Goal: Information Seeking & Learning: Learn about a topic

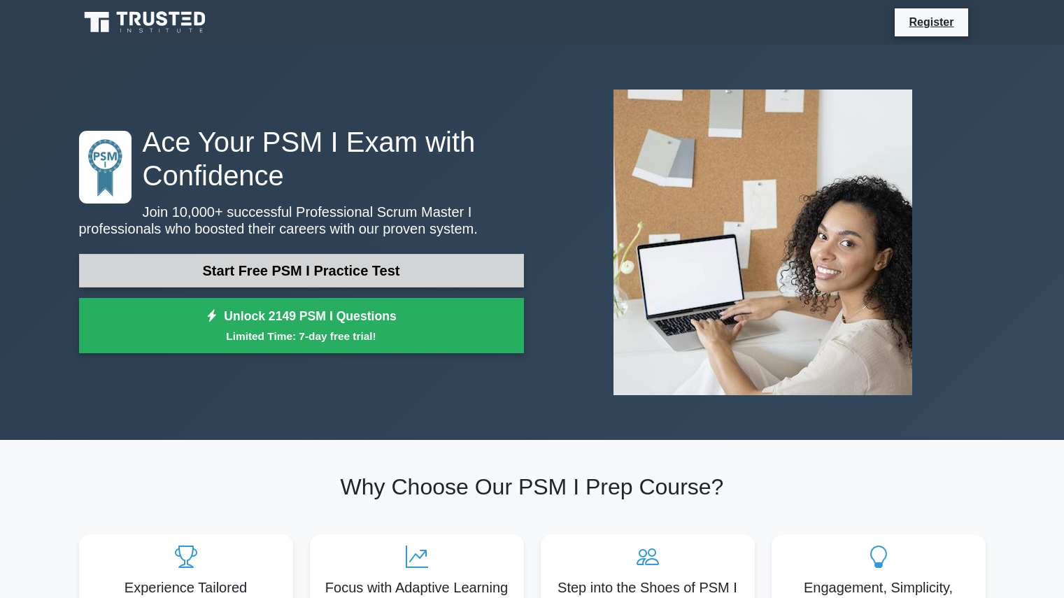
click at [365, 267] on link "Start Free PSM I Practice Test" at bounding box center [301, 271] width 445 height 34
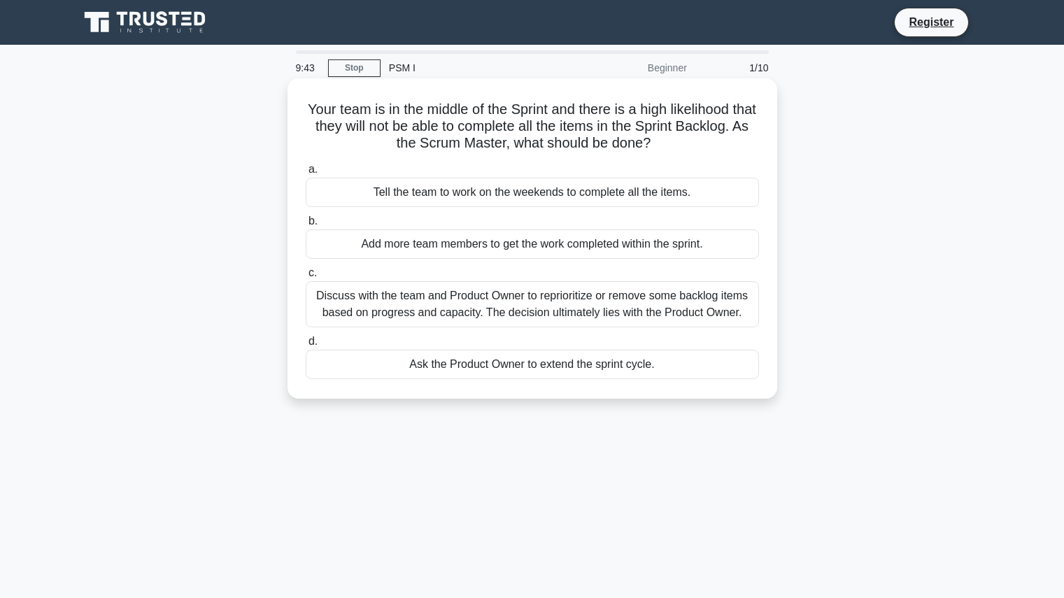
click at [318, 293] on div "Discuss with the team and Product Owner to reprioritize or remove some backlog …" at bounding box center [532, 304] width 453 height 46
click at [306, 278] on input "c. Discuss with the team and Product Owner to reprioritize or remove some backl…" at bounding box center [306, 273] width 0 height 9
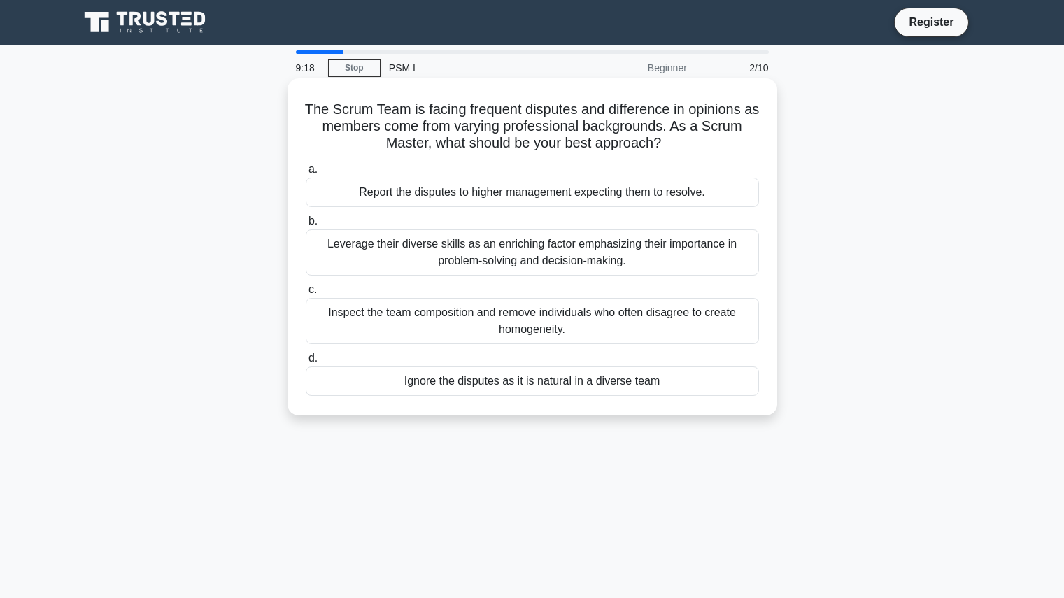
click at [339, 255] on div "Leverage their diverse skills as an enriching factor emphasizing their importan…" at bounding box center [532, 252] width 453 height 46
click at [306, 226] on input "b. Leverage their diverse skills as an enriching factor emphasizing their impor…" at bounding box center [306, 221] width 0 height 9
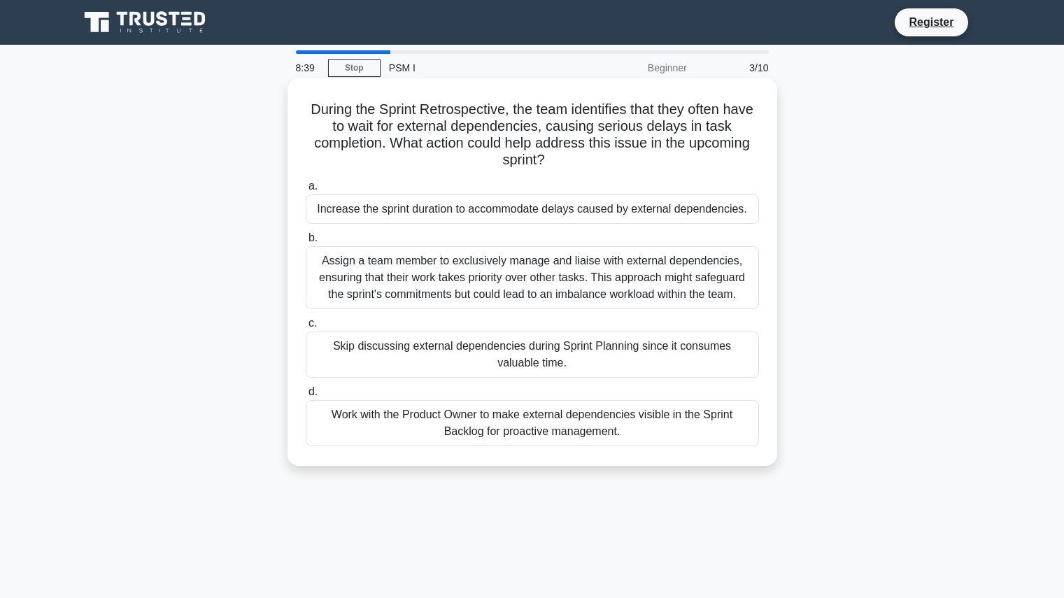
click at [420, 411] on div "Work with the Product Owner to make external dependencies visible in the Sprint…" at bounding box center [532, 423] width 453 height 46
click at [306, 397] on input "d. Work with the Product Owner to make external dependencies visible in the Spr…" at bounding box center [306, 392] width 0 height 9
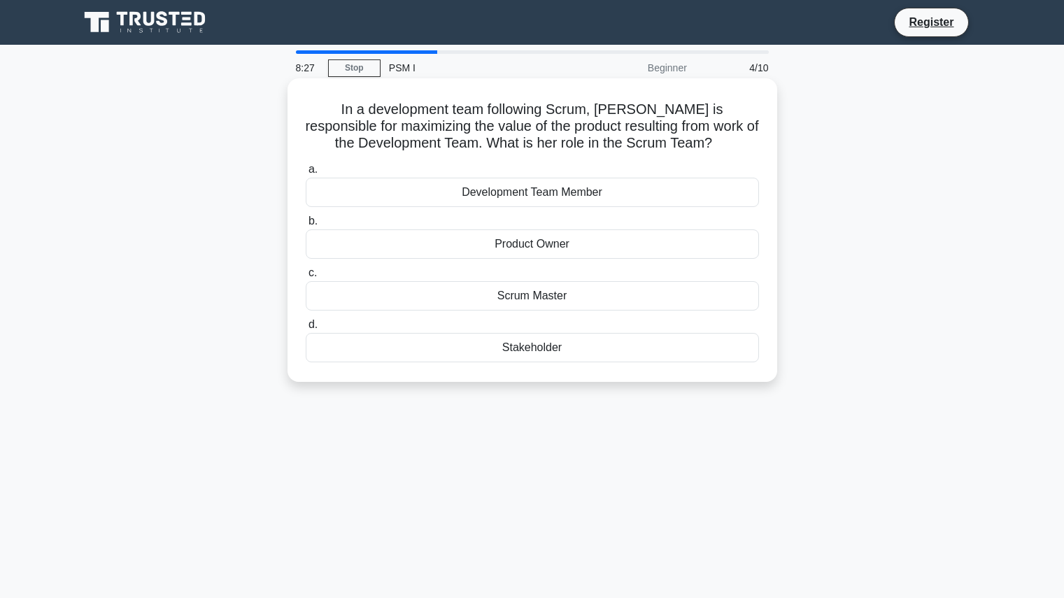
click at [460, 241] on div "Product Owner" at bounding box center [532, 243] width 453 height 29
click at [306, 226] on input "b. Product Owner" at bounding box center [306, 221] width 0 height 9
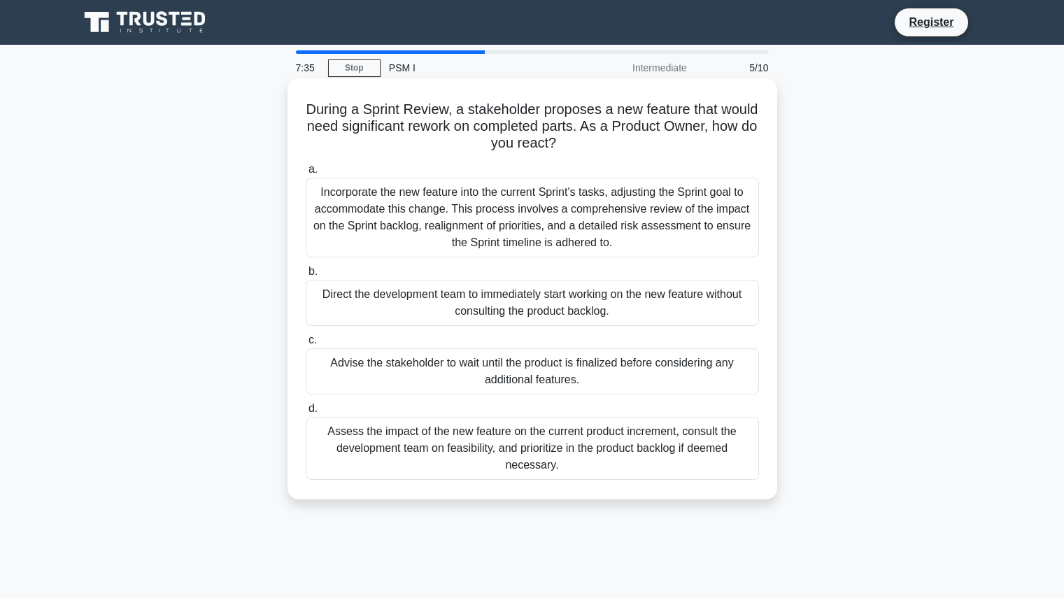
click at [332, 367] on div "Advise the stakeholder to wait until the product is finalized before considerin…" at bounding box center [532, 371] width 453 height 46
click at [306, 345] on input "c. Advise the stakeholder to wait until the product is finalized before conside…" at bounding box center [306, 340] width 0 height 9
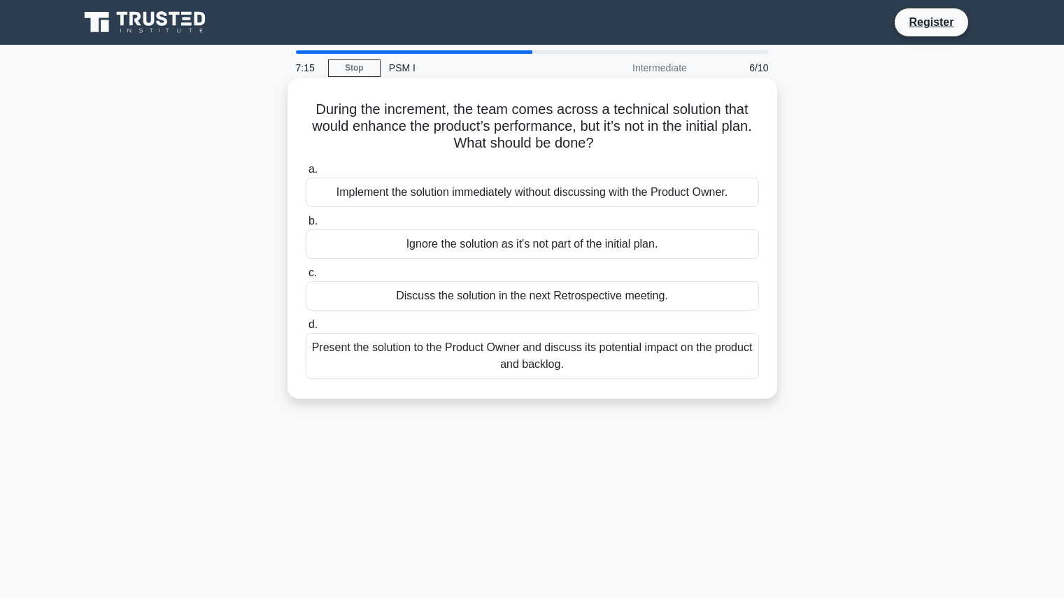
click at [332, 348] on div "Present the solution to the Product Owner and discuss its potential impact on t…" at bounding box center [532, 356] width 453 height 46
click at [306, 330] on input "d. Present the solution to the Product Owner and discuss its potential impact o…" at bounding box center [306, 324] width 0 height 9
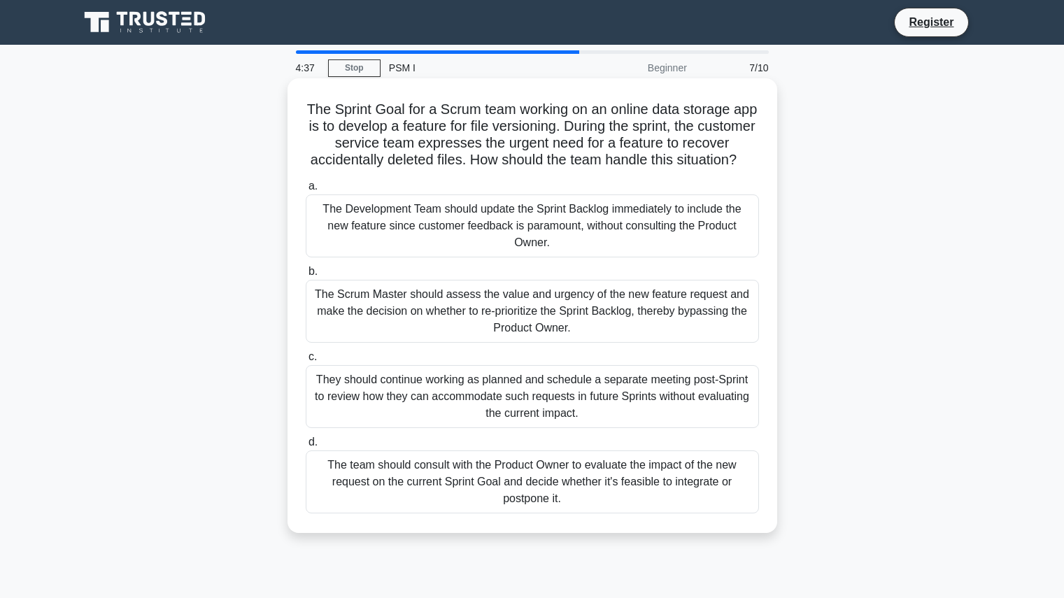
click at [355, 496] on div "The team should consult with the Product Owner to evaluate the impact of the ne…" at bounding box center [532, 482] width 453 height 63
click at [306, 447] on input "d. The team should consult with the Product Owner to evaluate the impact of the…" at bounding box center [306, 442] width 0 height 9
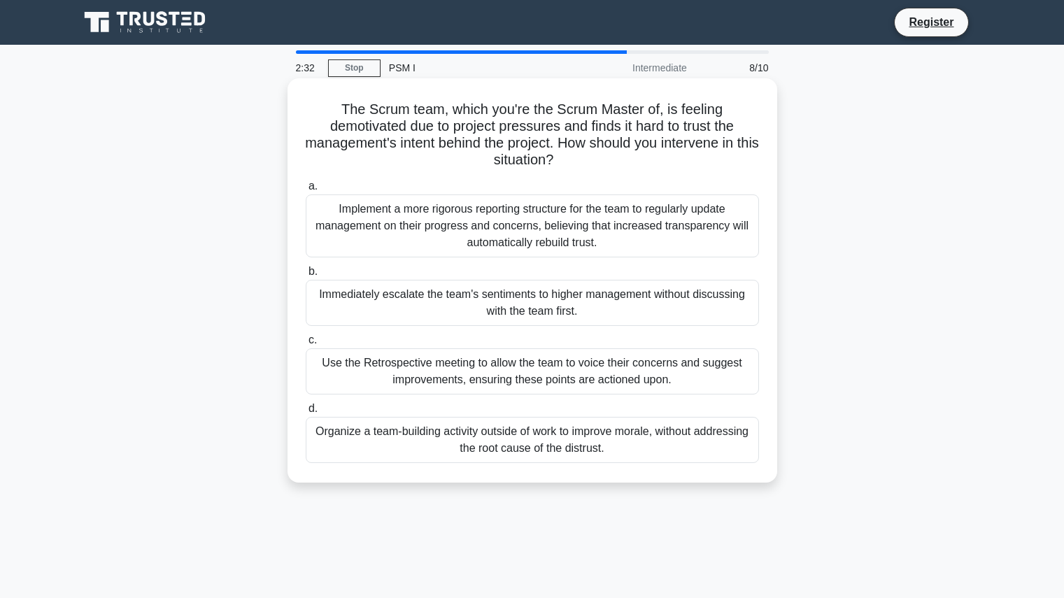
click at [340, 435] on div "Organize a team-building activity outside of work to improve morale, without ad…" at bounding box center [532, 440] width 453 height 46
click at [306, 413] on input "d. Organize a team-building activity outside of work to improve morale, without…" at bounding box center [306, 408] width 0 height 9
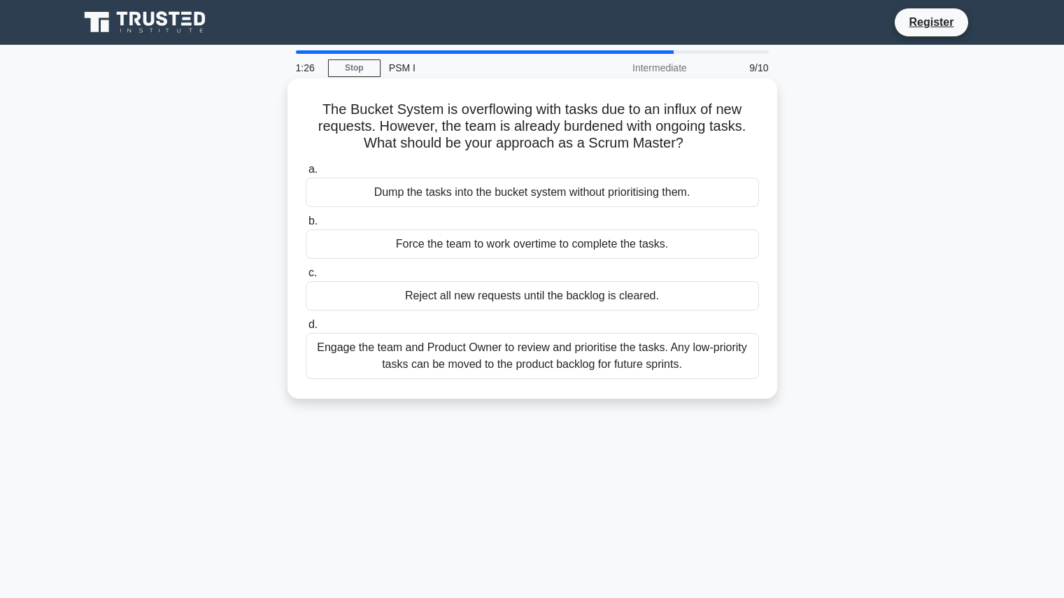
click at [354, 367] on div "Engage the team and Product Owner to review and prioritise the tasks. Any low-p…" at bounding box center [532, 356] width 453 height 46
click at [306, 330] on input "d. Engage the team and Product Owner to review and prioritise the tasks. Any lo…" at bounding box center [306, 324] width 0 height 9
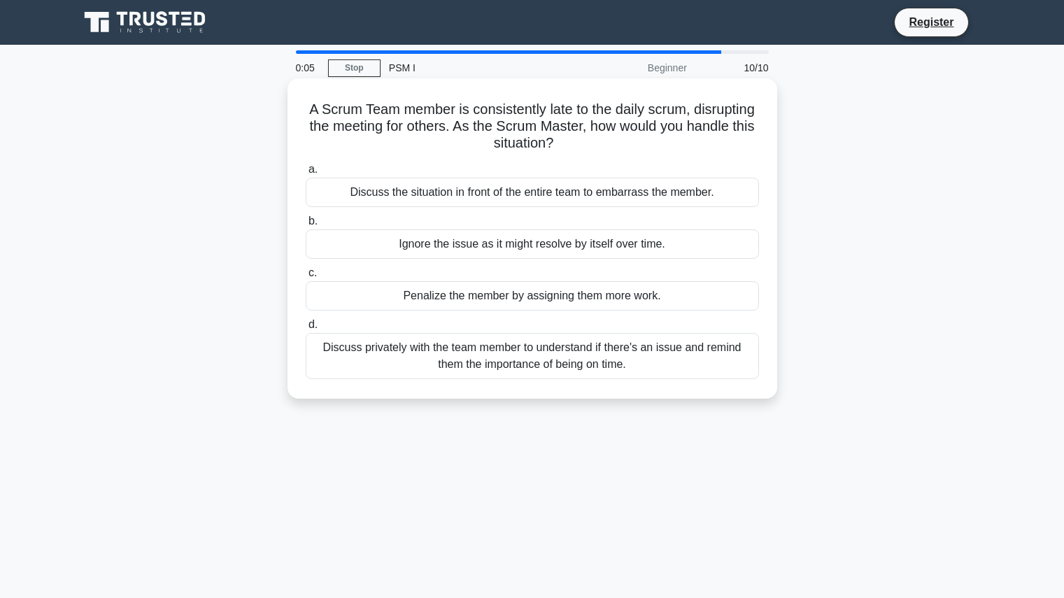
click at [322, 362] on div "Discuss privately with the team member to understand if there's an issue and re…" at bounding box center [532, 356] width 453 height 46
click at [306, 330] on input "d. Discuss privately with the team member to understand if there's an issue and…" at bounding box center [306, 324] width 0 height 9
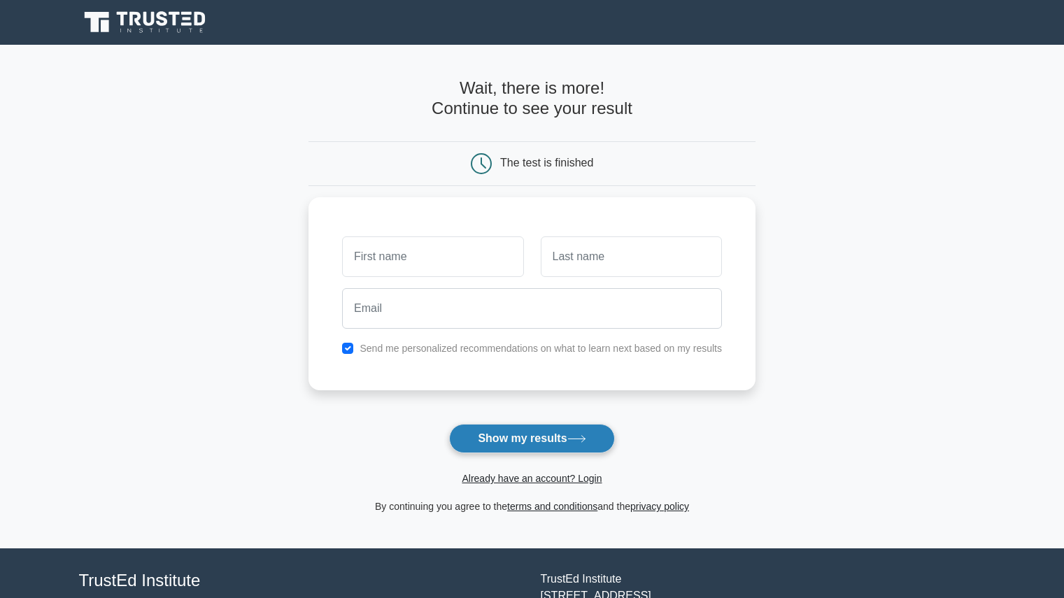
click at [472, 434] on button "Show my results" at bounding box center [531, 438] width 165 height 29
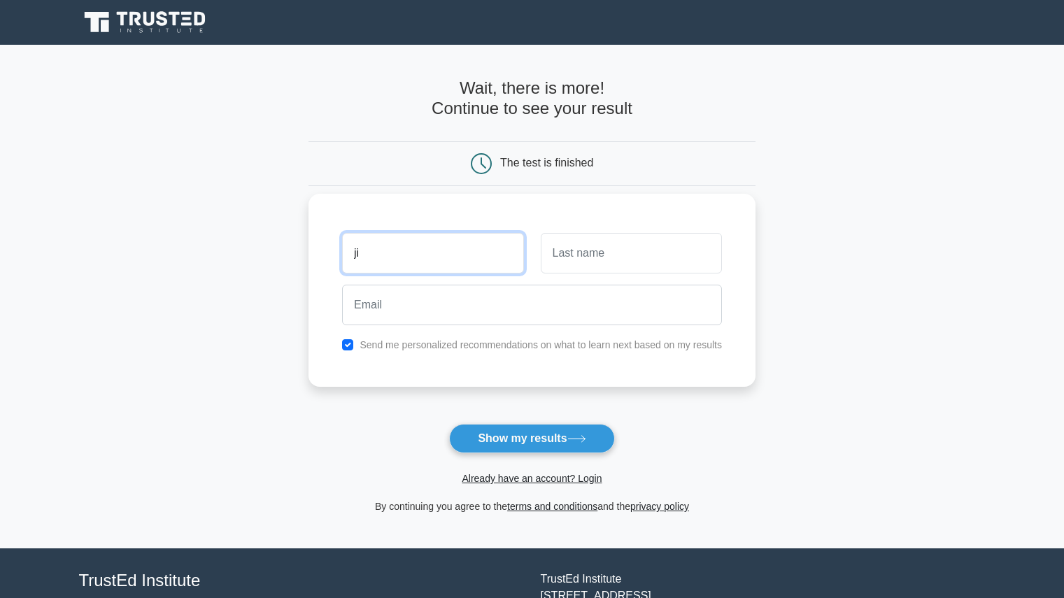
type input "ji"
click at [562, 259] on input "text" at bounding box center [631, 253] width 181 height 41
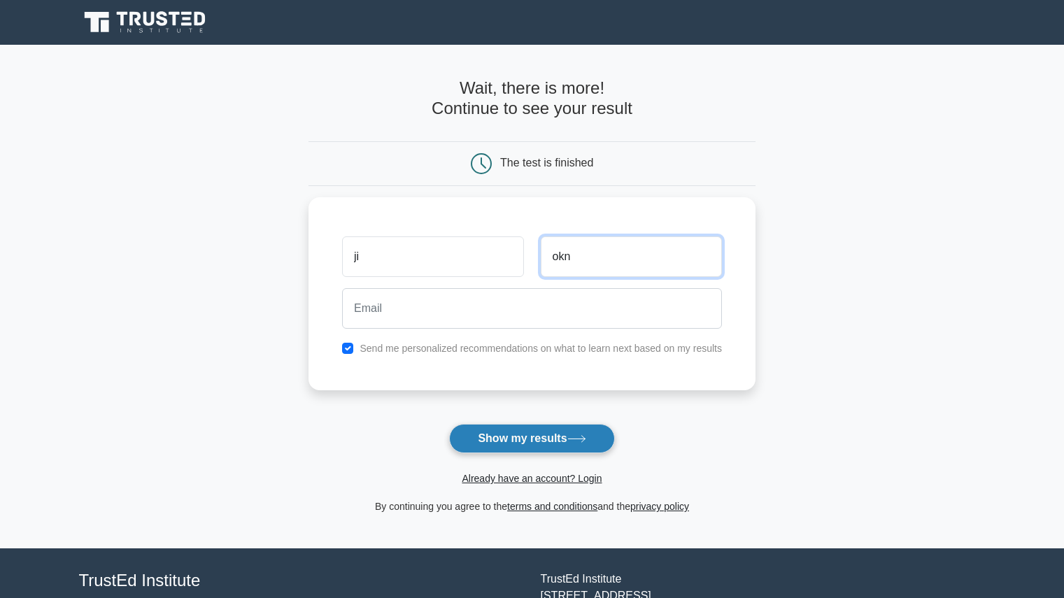
type input "okn"
click at [517, 437] on button "Show my results" at bounding box center [531, 438] width 165 height 29
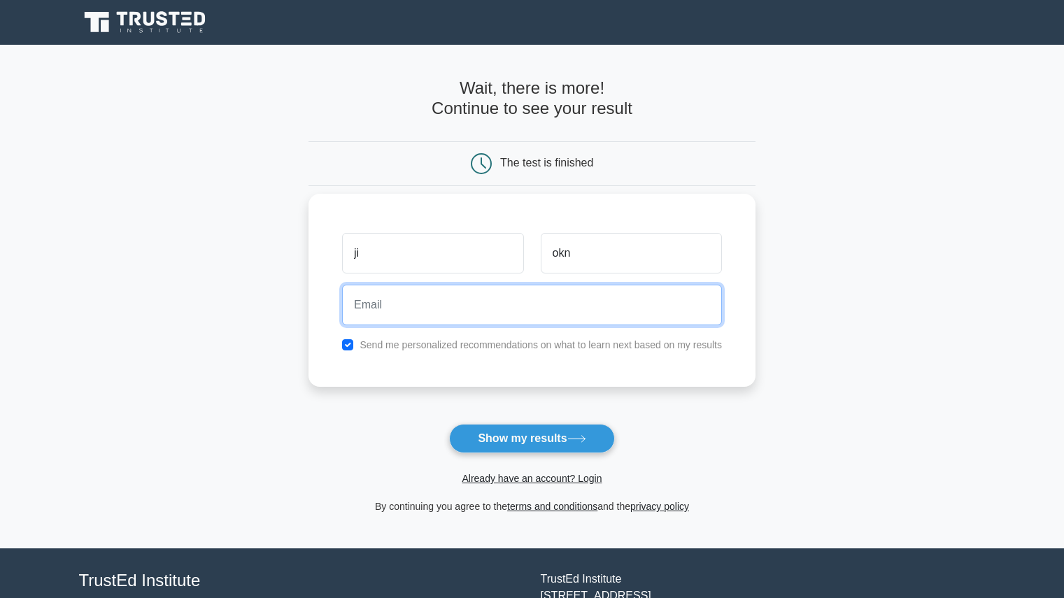
click at [534, 302] on input "email" at bounding box center [532, 305] width 380 height 41
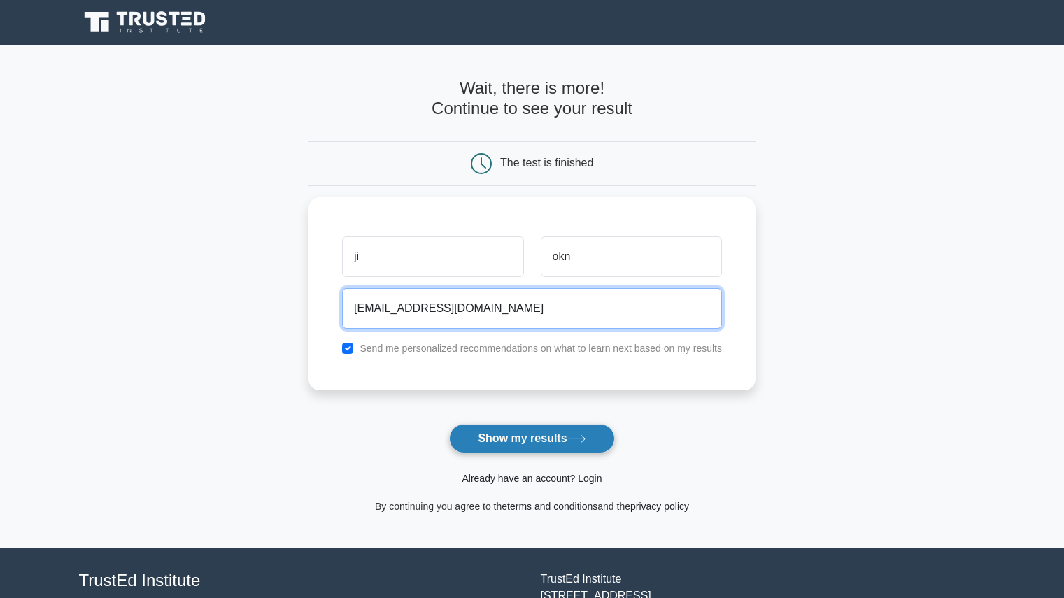
type input "[EMAIL_ADDRESS][DOMAIN_NAME]"
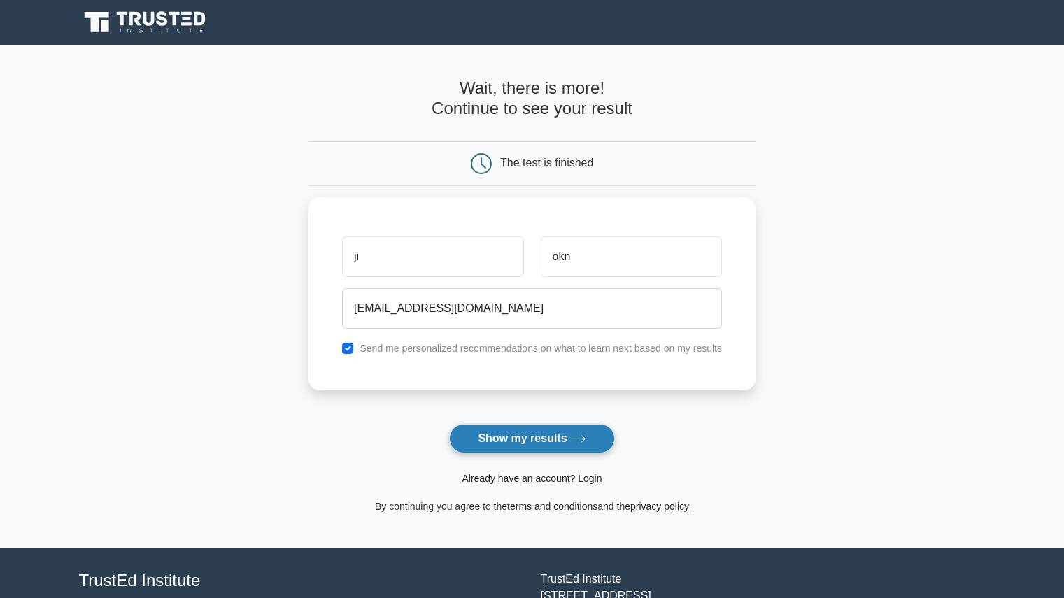
click at [508, 445] on button "Show my results" at bounding box center [531, 438] width 165 height 29
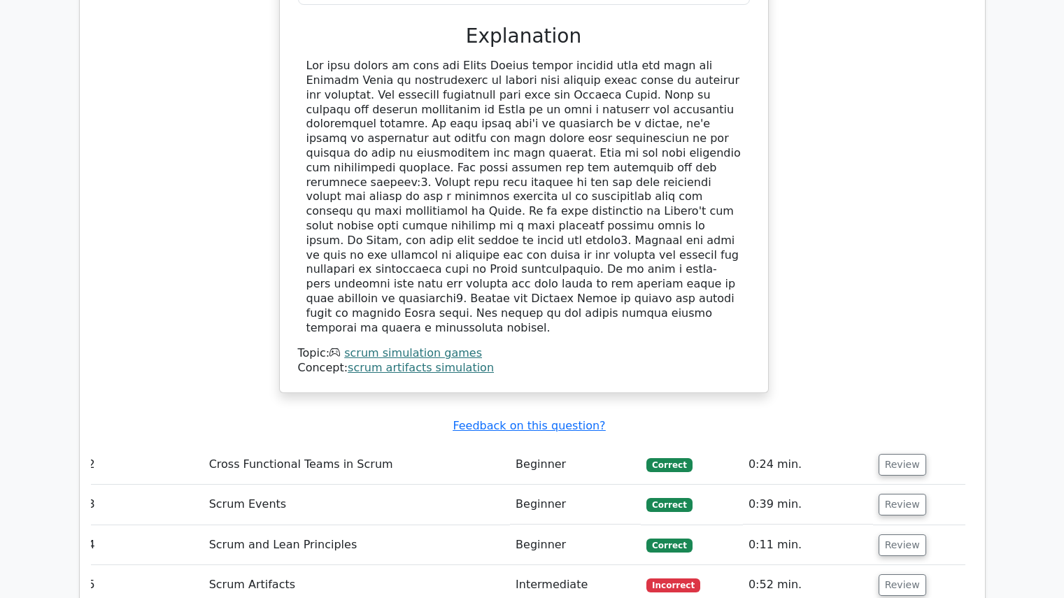
scroll to position [1593, 0]
